Goal: Information Seeking & Learning: Learn about a topic

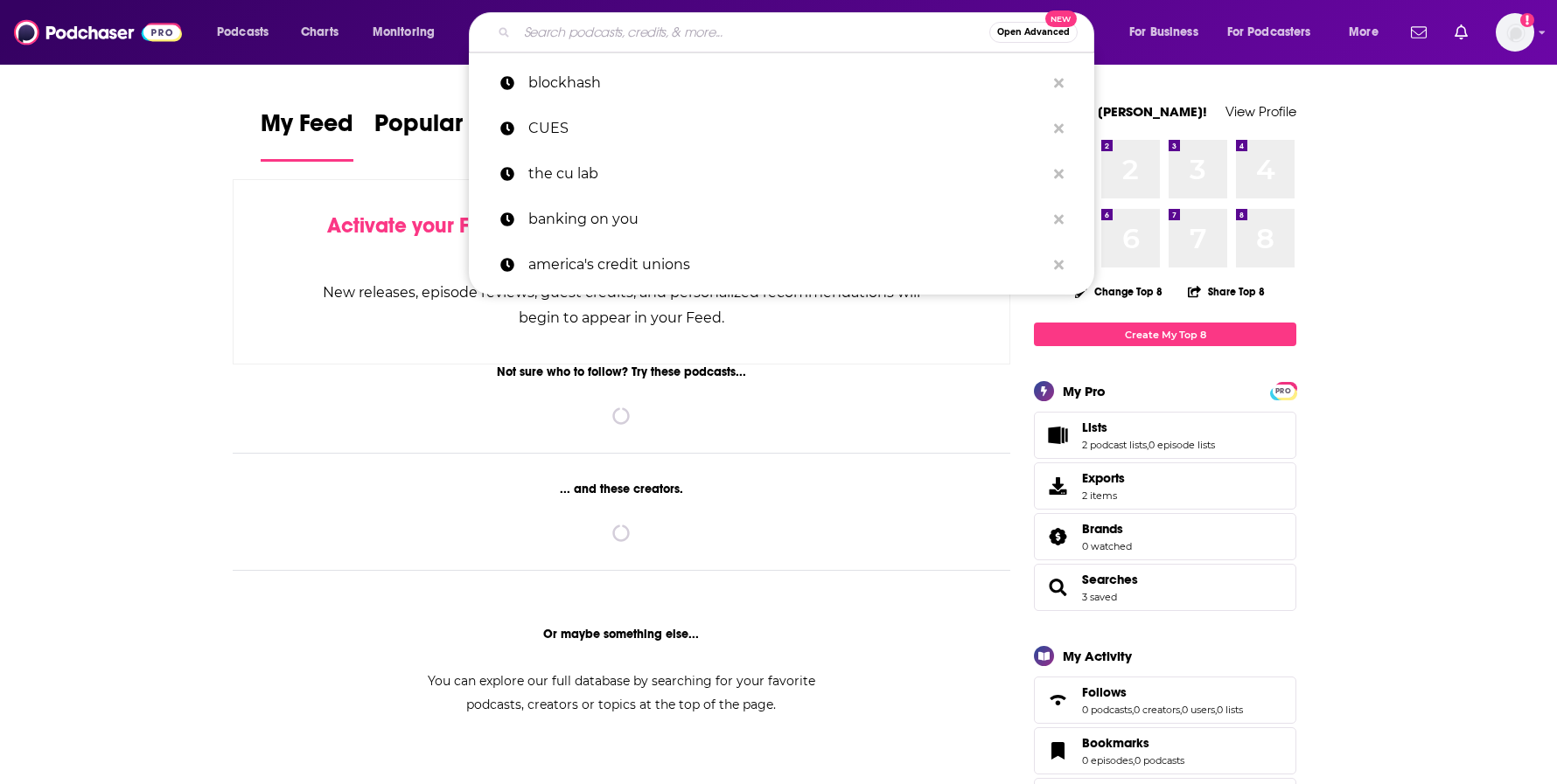
click at [546, 35] on input "Search podcasts, credits, & more..." at bounding box center [753, 32] width 472 height 28
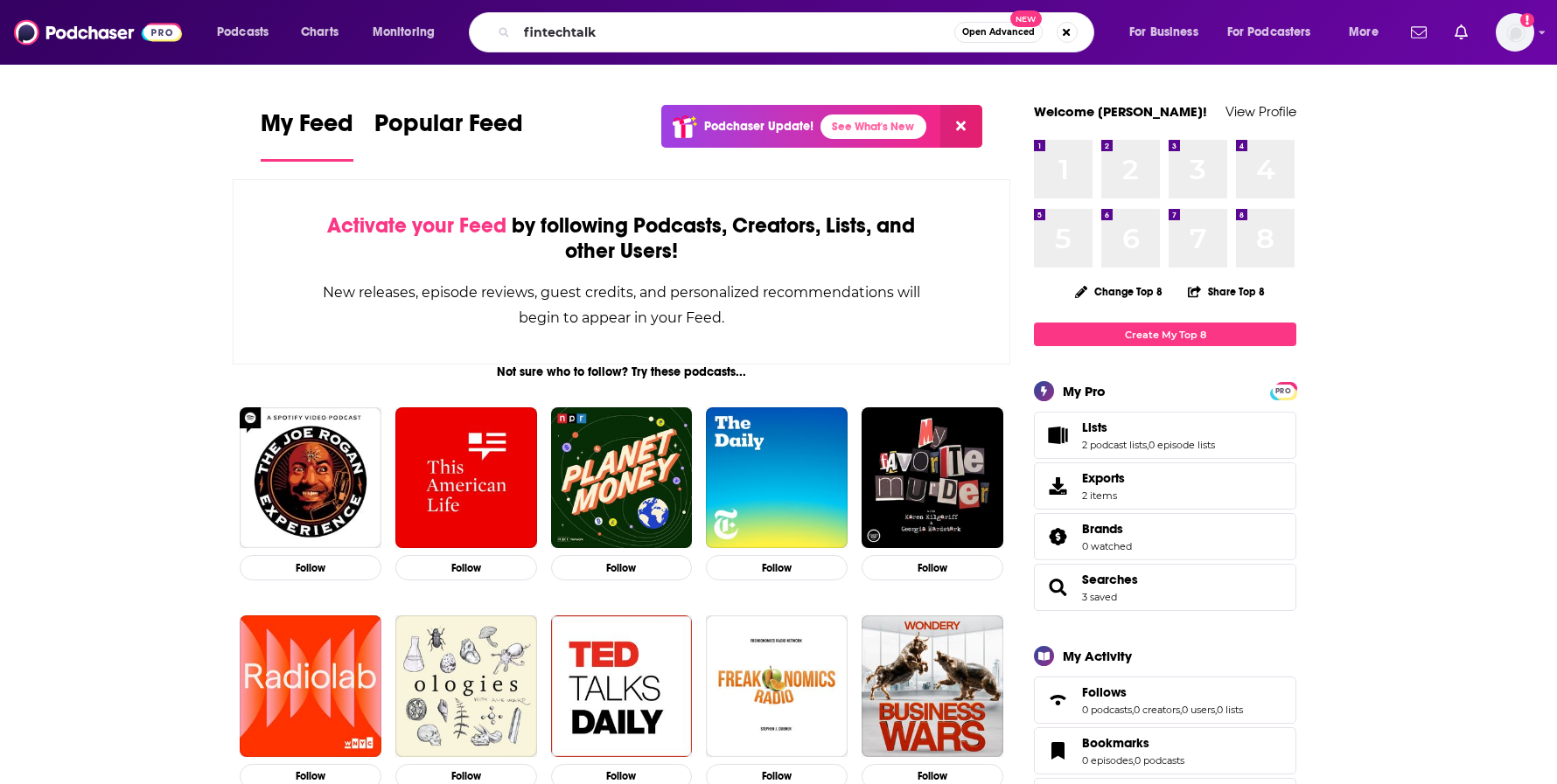
type input "fintechtalk"
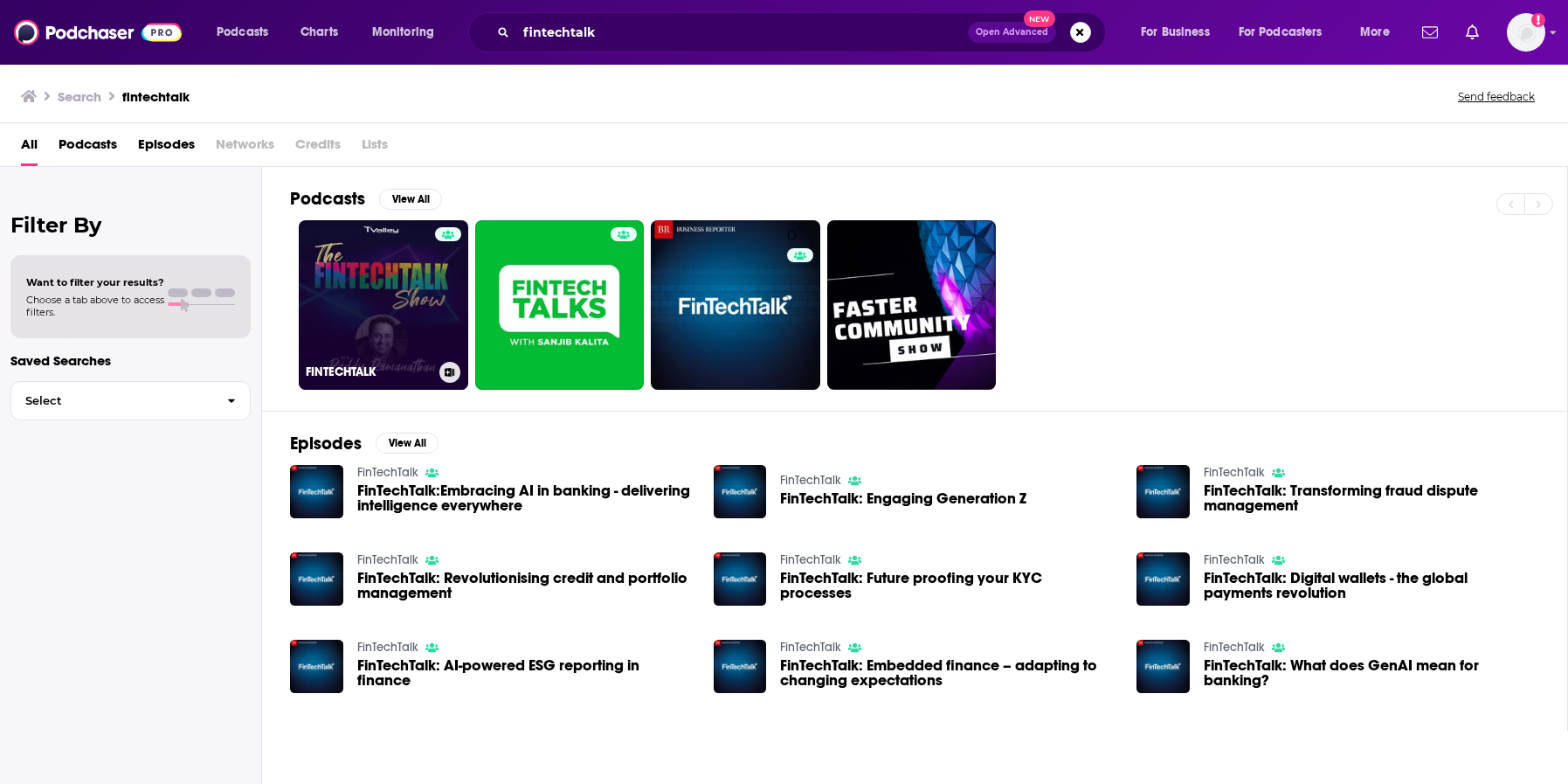
click at [403, 297] on link "FINTECHTALK" at bounding box center [383, 305] width 170 height 170
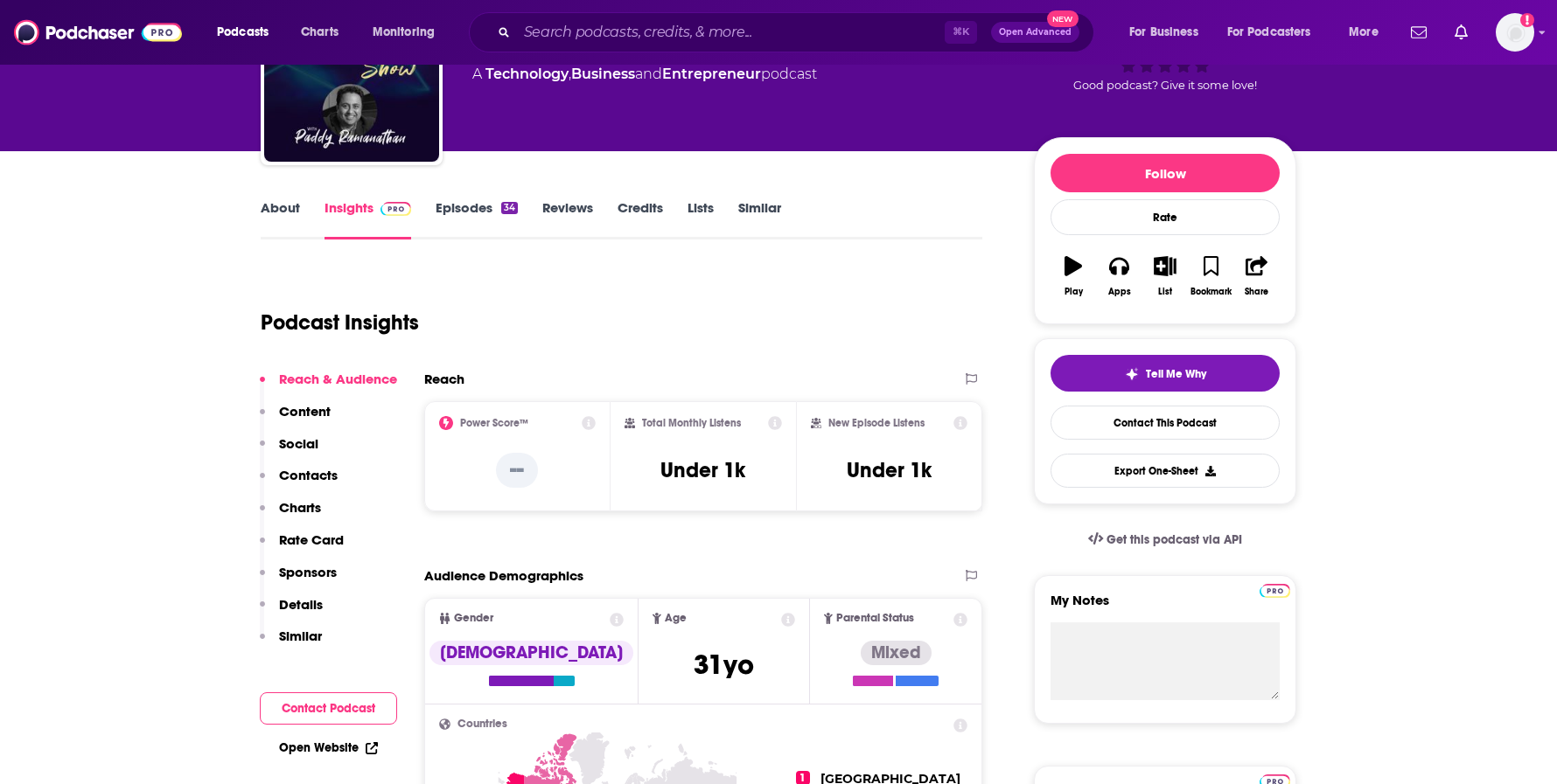
scroll to position [196, 0]
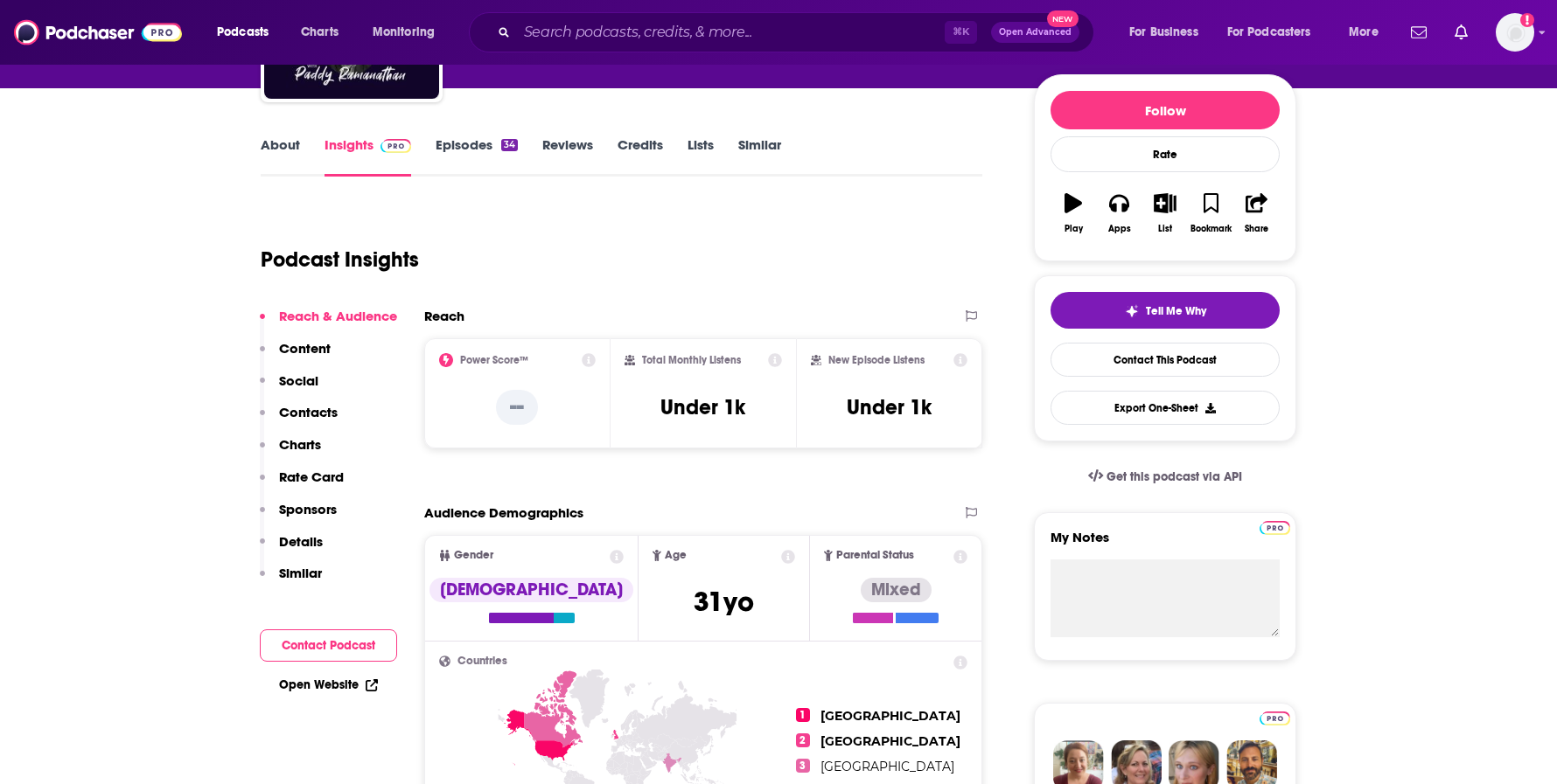
click at [460, 146] on link "Episodes 34" at bounding box center [477, 156] width 83 height 40
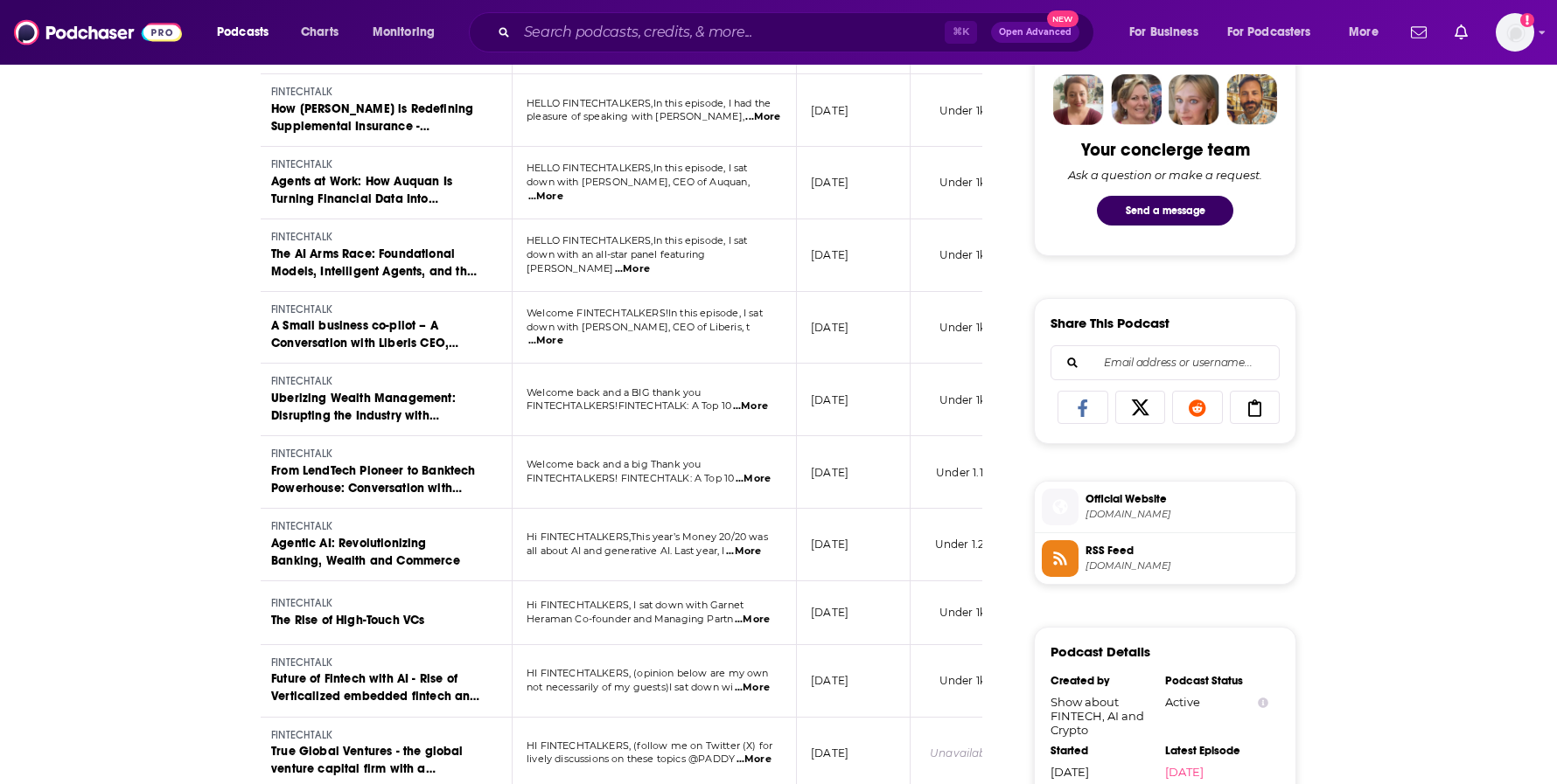
scroll to position [930, 0]
